Goal: Task Accomplishment & Management: Use online tool/utility

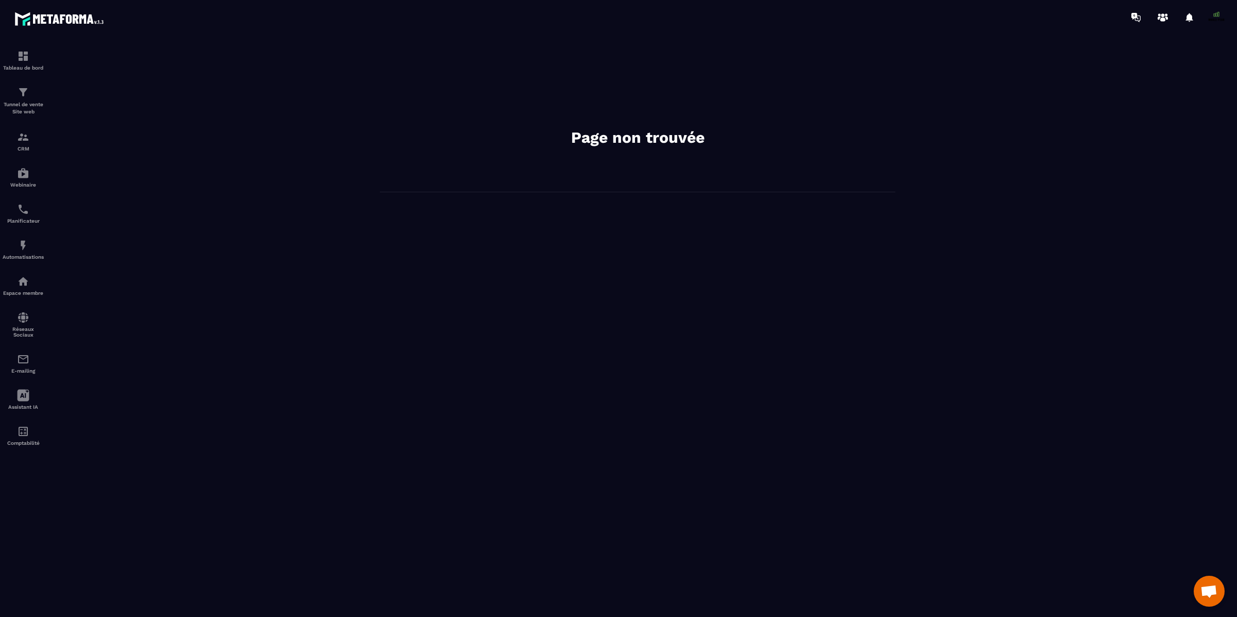
scroll to position [8852, 0]
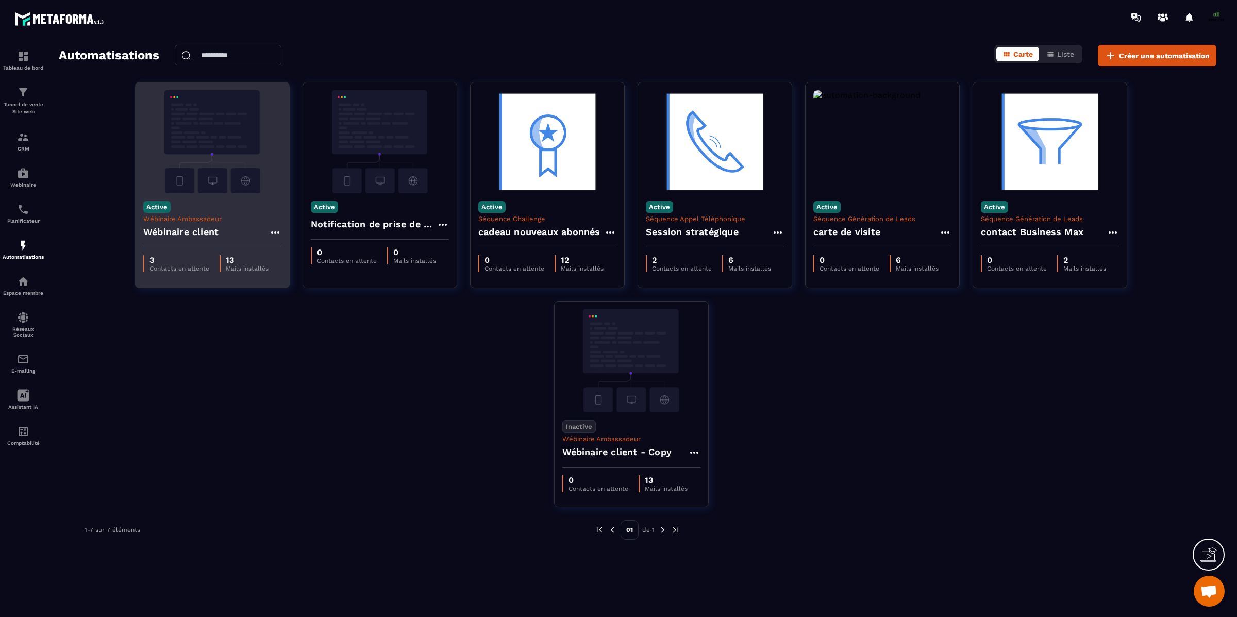
click at [217, 163] on img at bounding box center [212, 141] width 138 height 103
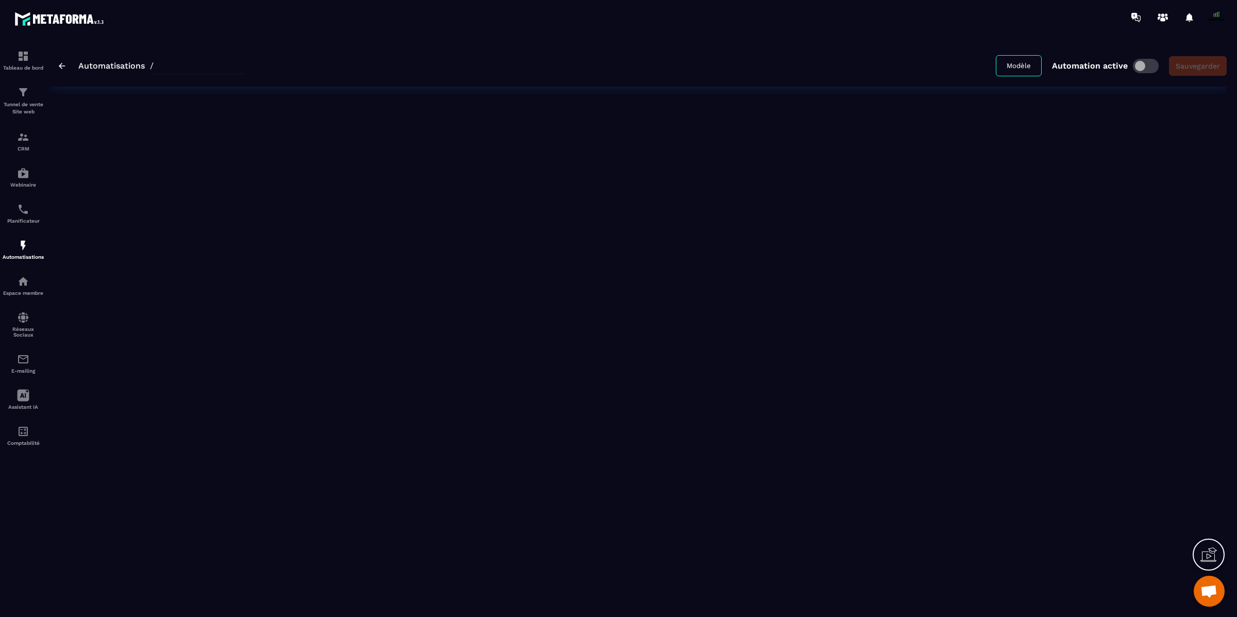
type input "**********"
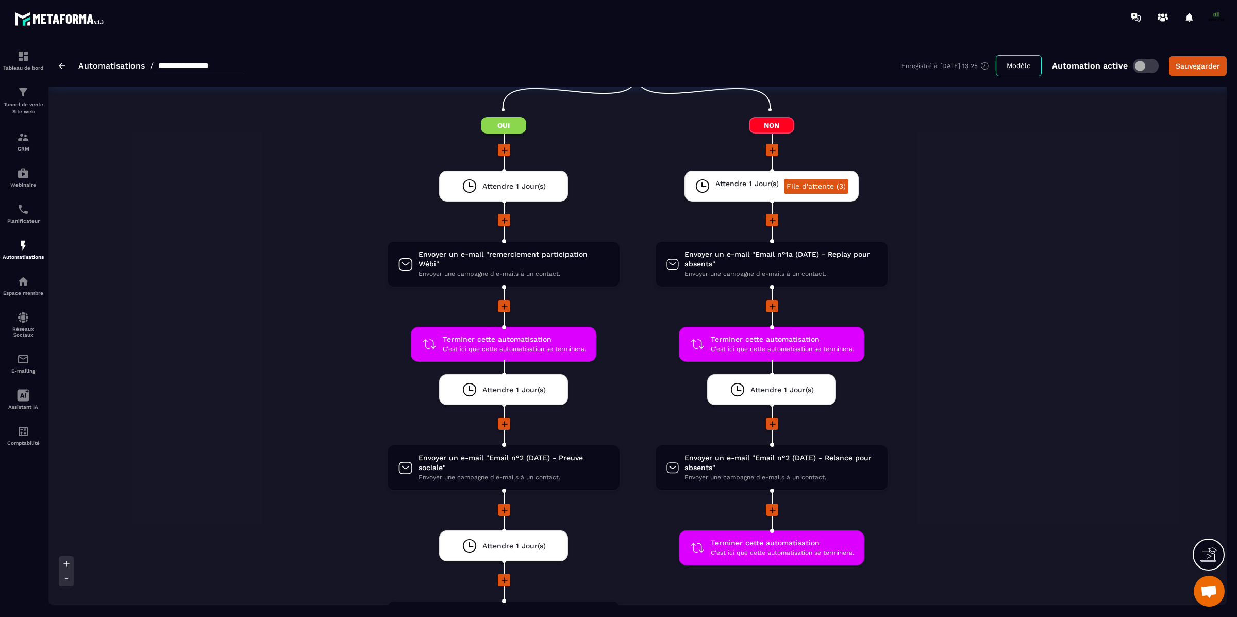
scroll to position [1142, 0]
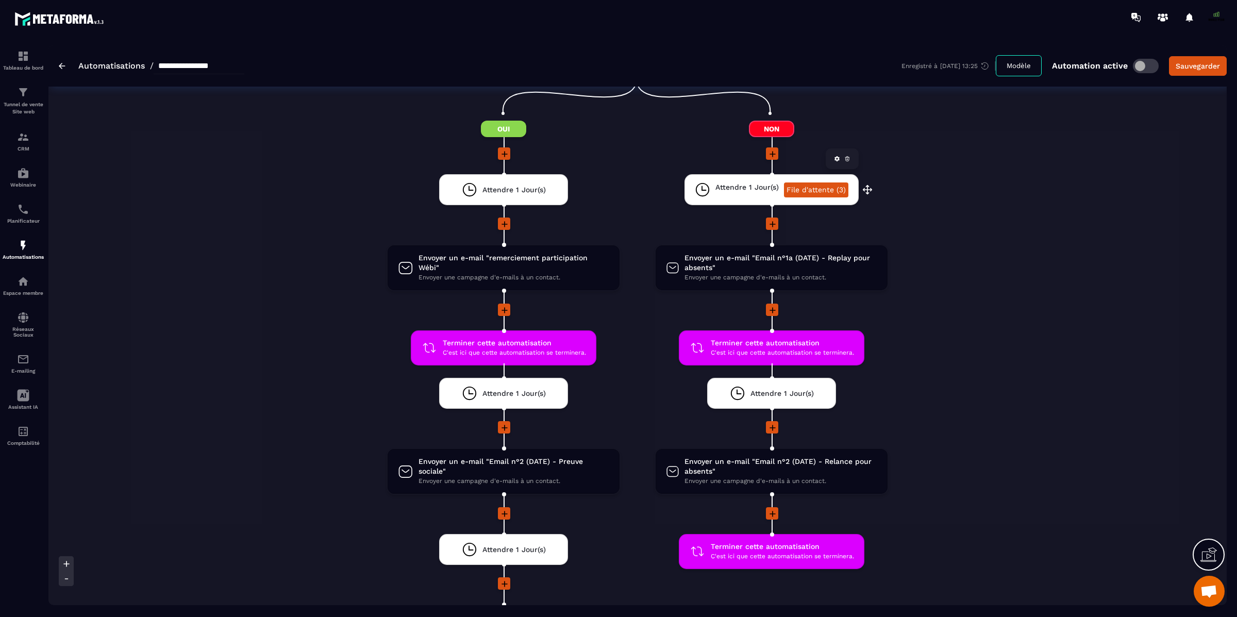
click at [832, 182] on link "File d'attente (3)" at bounding box center [816, 189] width 64 height 15
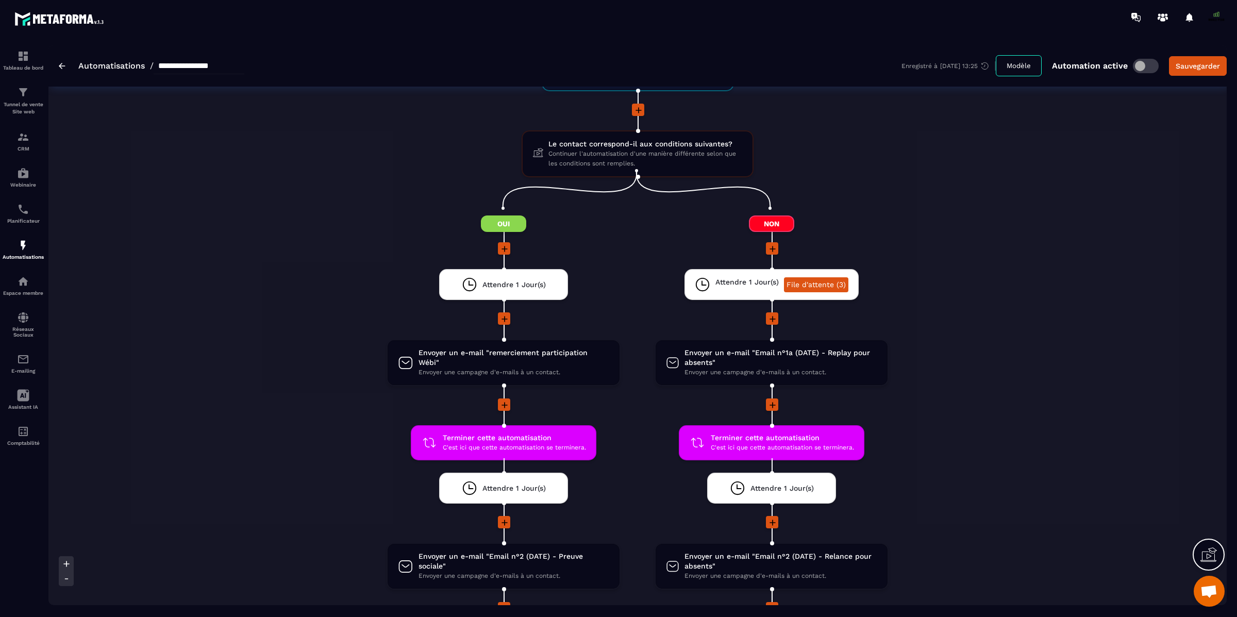
scroll to position [1050, 0]
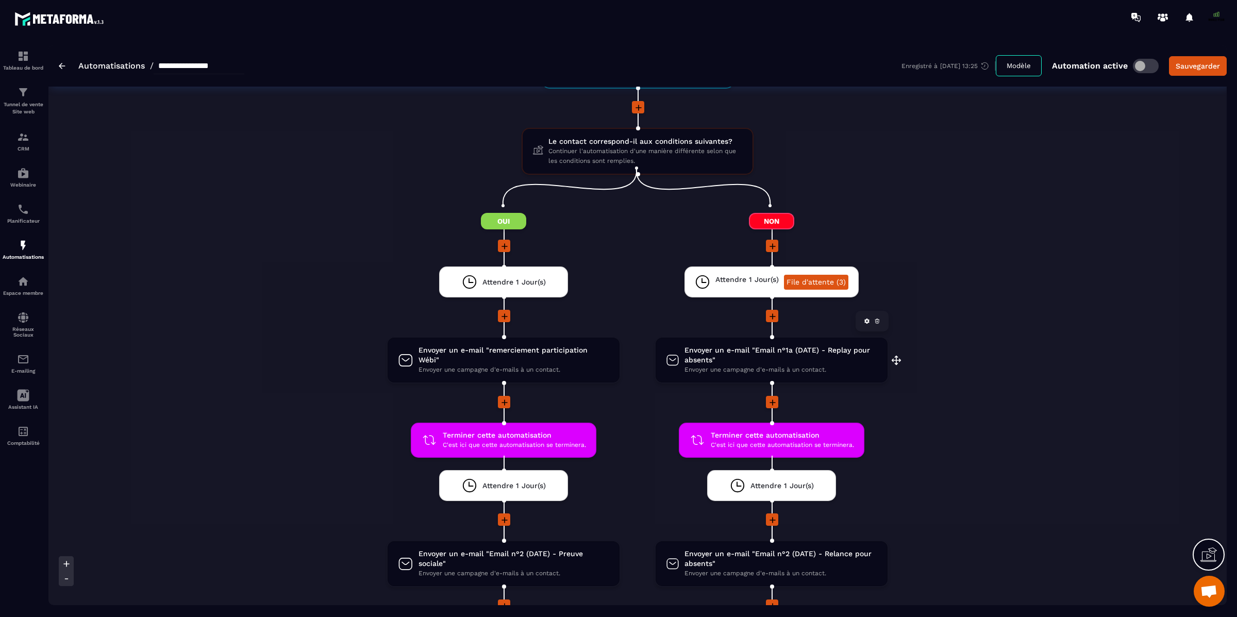
click at [825, 365] on span "Envoyer une campagne d'e-mails à un contact." at bounding box center [781, 370] width 193 height 10
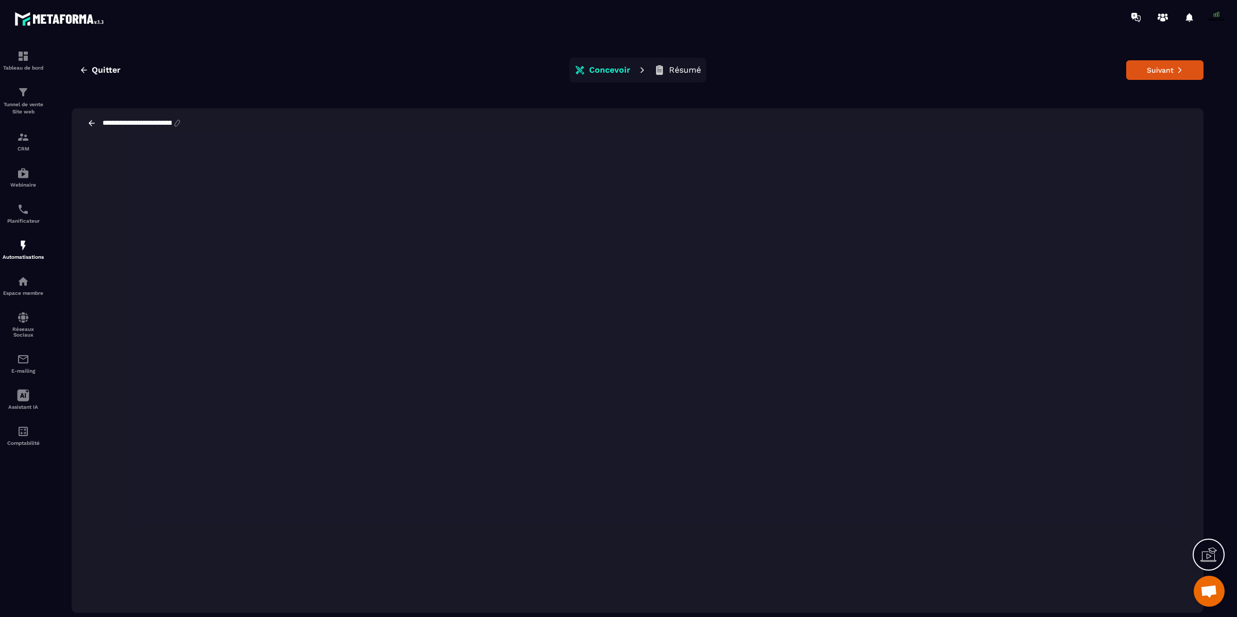
drag, startPoint x: 87, startPoint y: 72, endPoint x: 86, endPoint y: 129, distance: 56.7
click at [86, 129] on div "**********" at bounding box center [638, 335] width 1158 height 581
click at [89, 123] on icon at bounding box center [92, 123] width 6 height 6
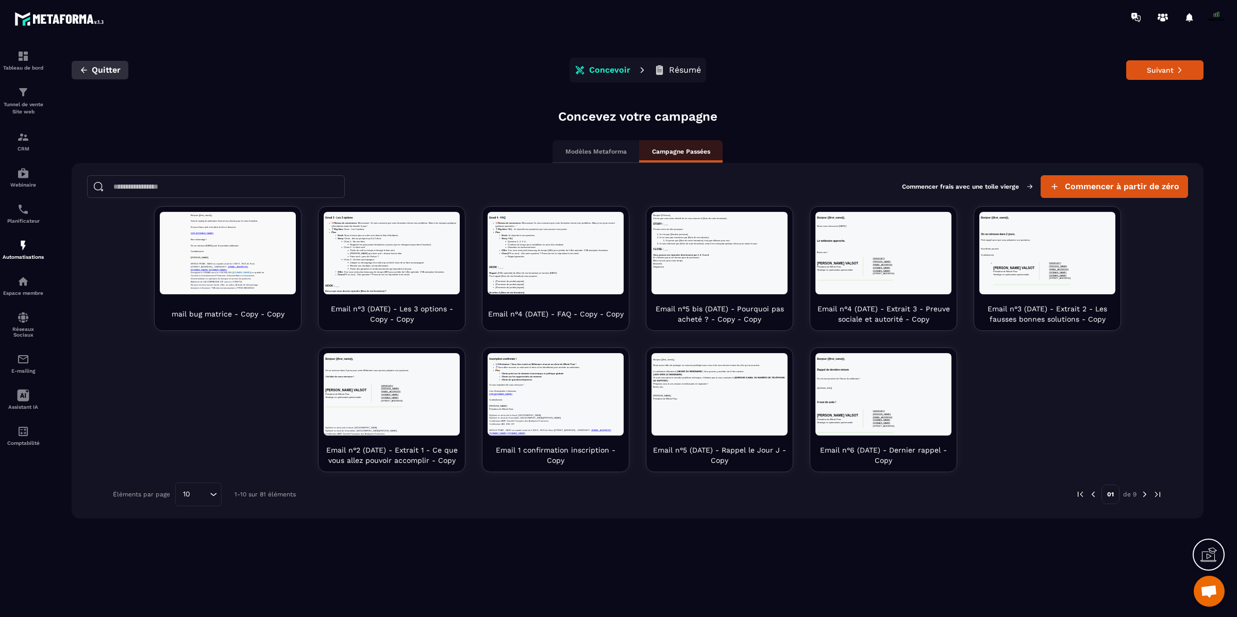
click at [92, 75] on button "Quitter" at bounding box center [100, 70] width 57 height 19
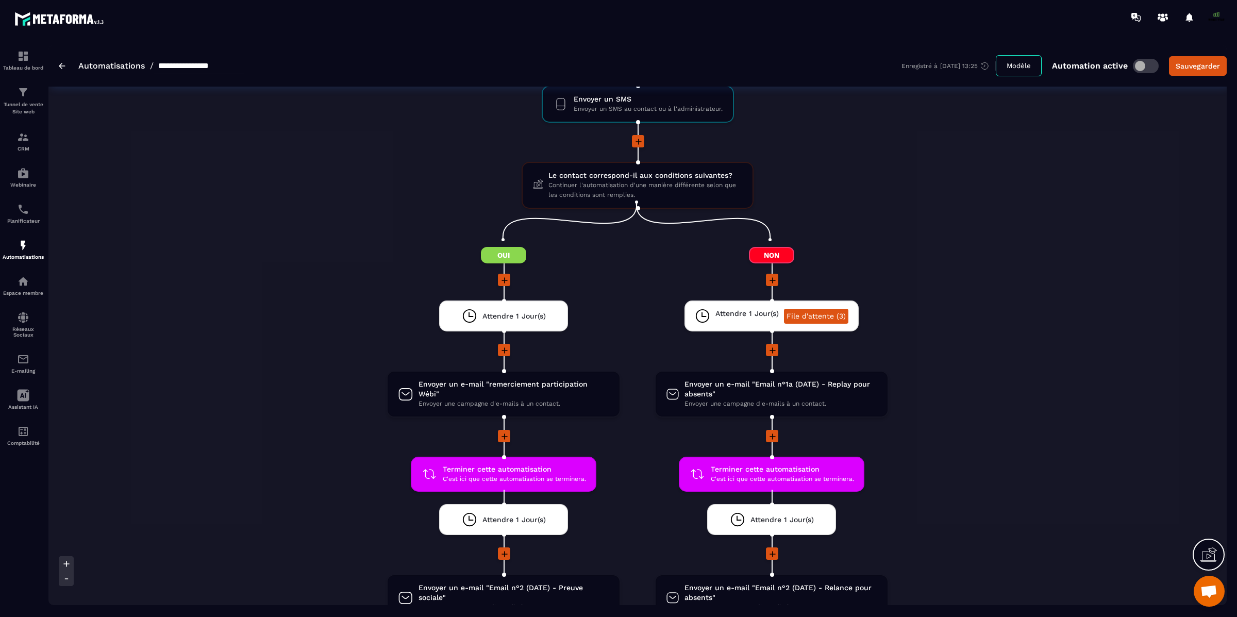
scroll to position [1021, 0]
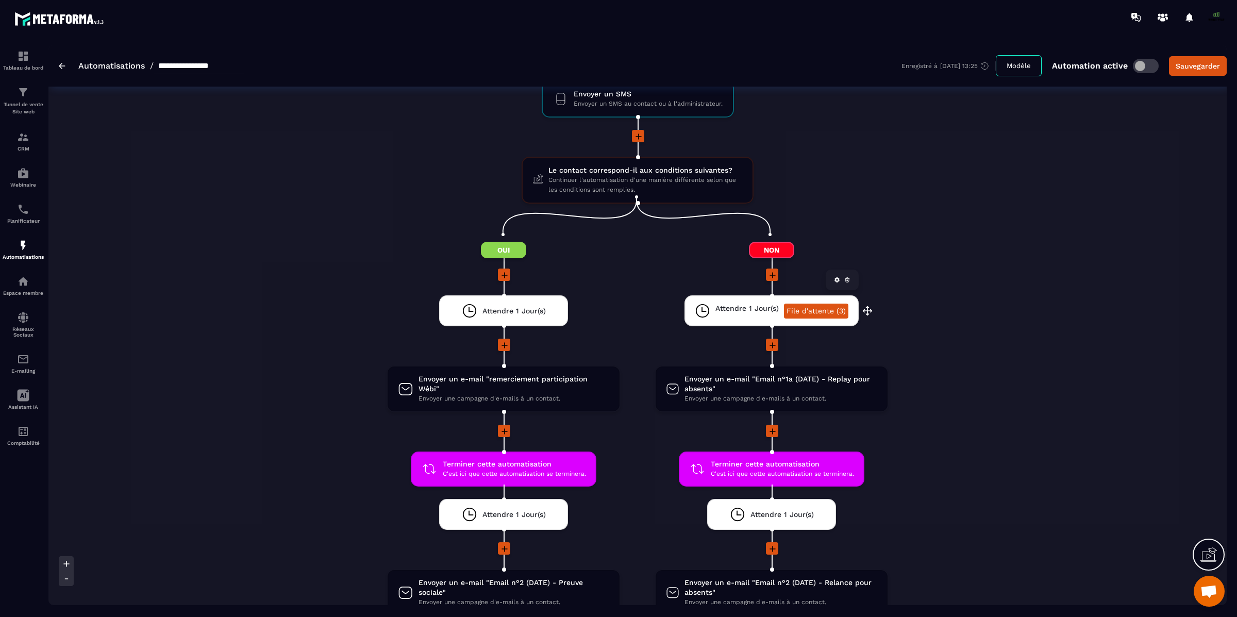
click at [827, 304] on link "File d'attente (3)" at bounding box center [816, 311] width 64 height 15
click at [1138, 65] on span at bounding box center [1146, 66] width 26 height 14
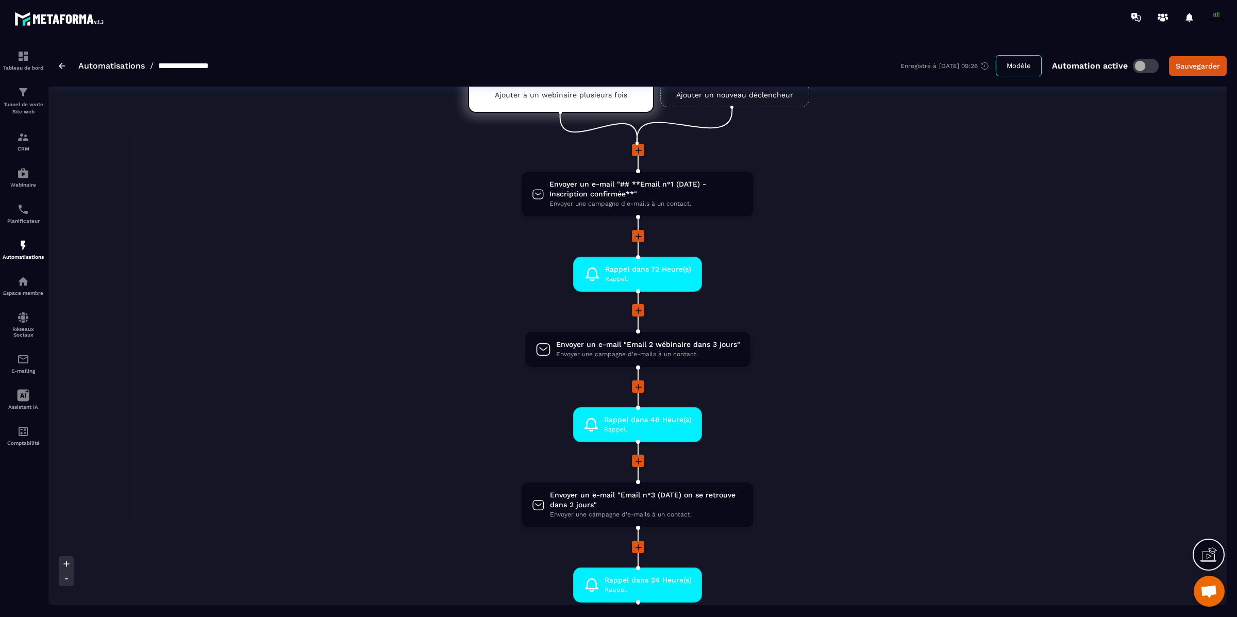
scroll to position [0, 0]
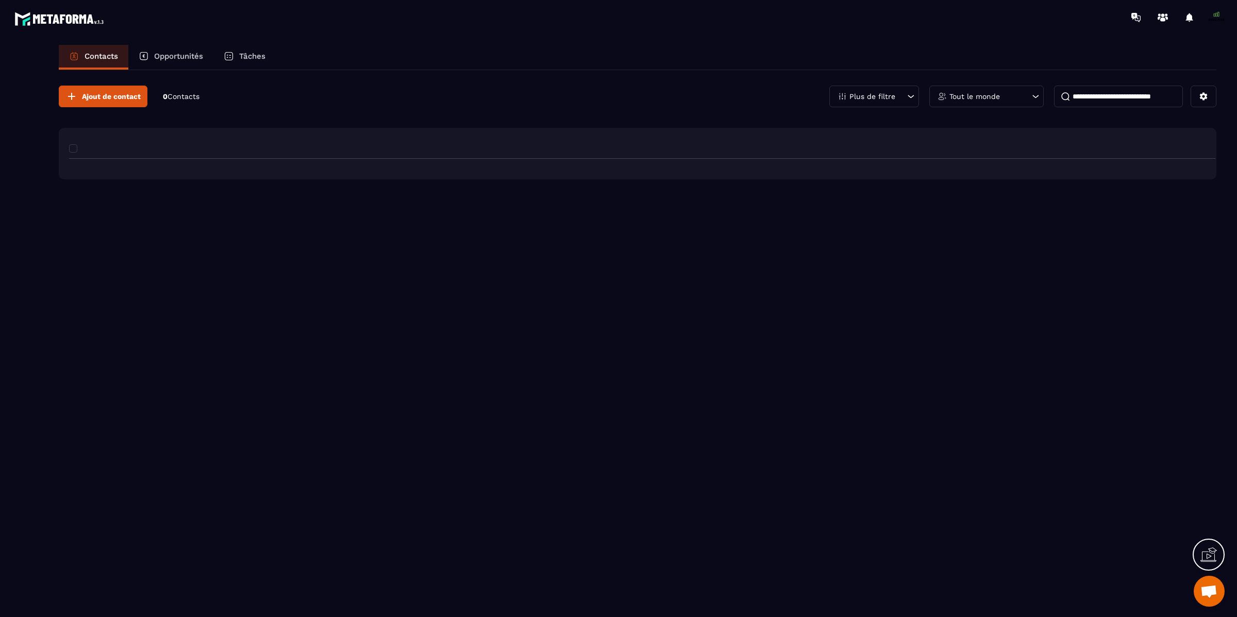
scroll to position [8852, 0]
